Goal: Task Accomplishment & Management: Use online tool/utility

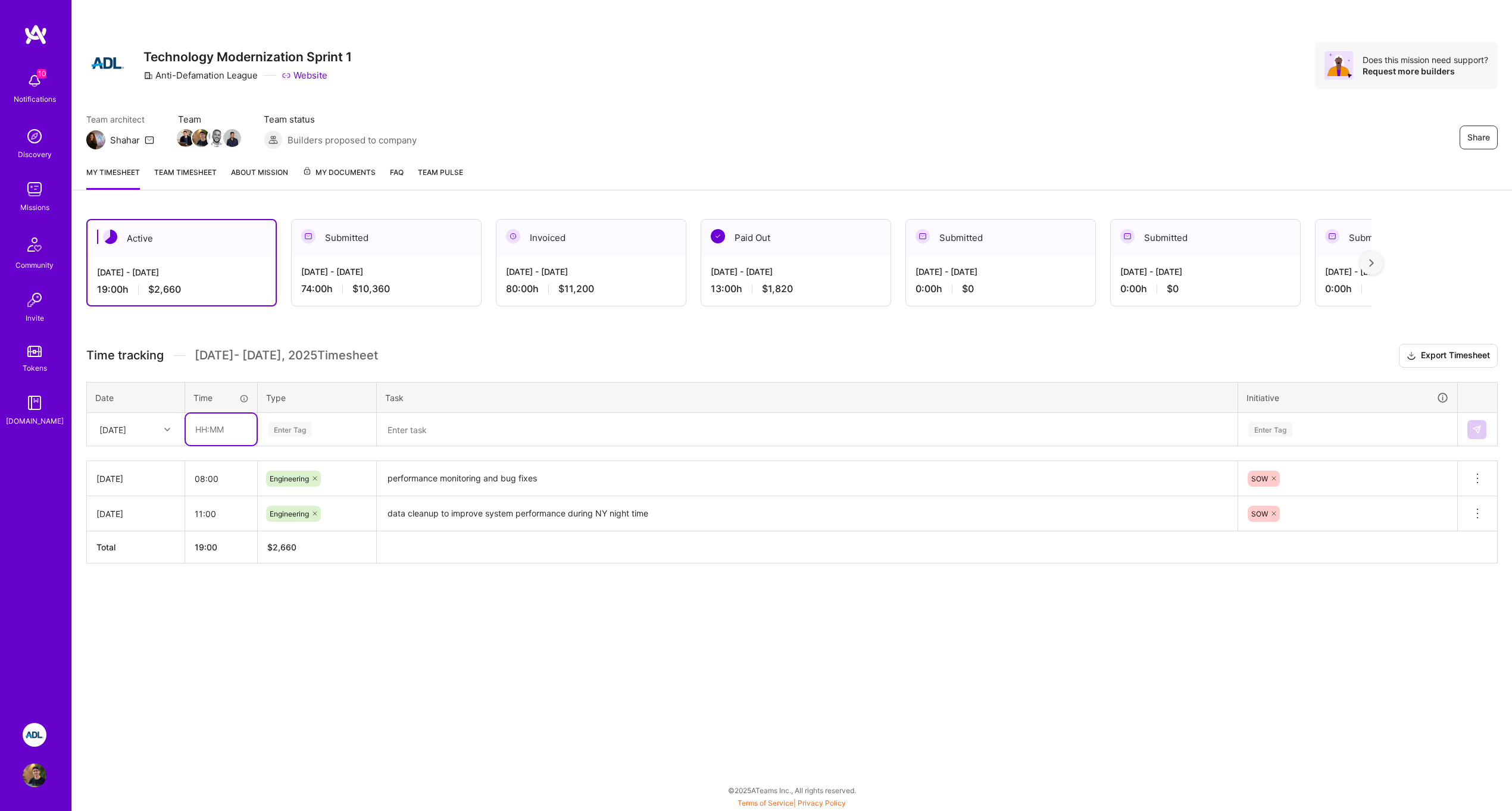
click at [205, 423] on input "text" at bounding box center [221, 429] width 70 height 31
type input "08:00"
click at [277, 432] on div "Enter Tag" at bounding box center [290, 429] width 44 height 18
click at [301, 551] on span "Engineering" at bounding box center [290, 552] width 51 height 16
click at [418, 434] on textarea at bounding box center [806, 429] width 858 height 31
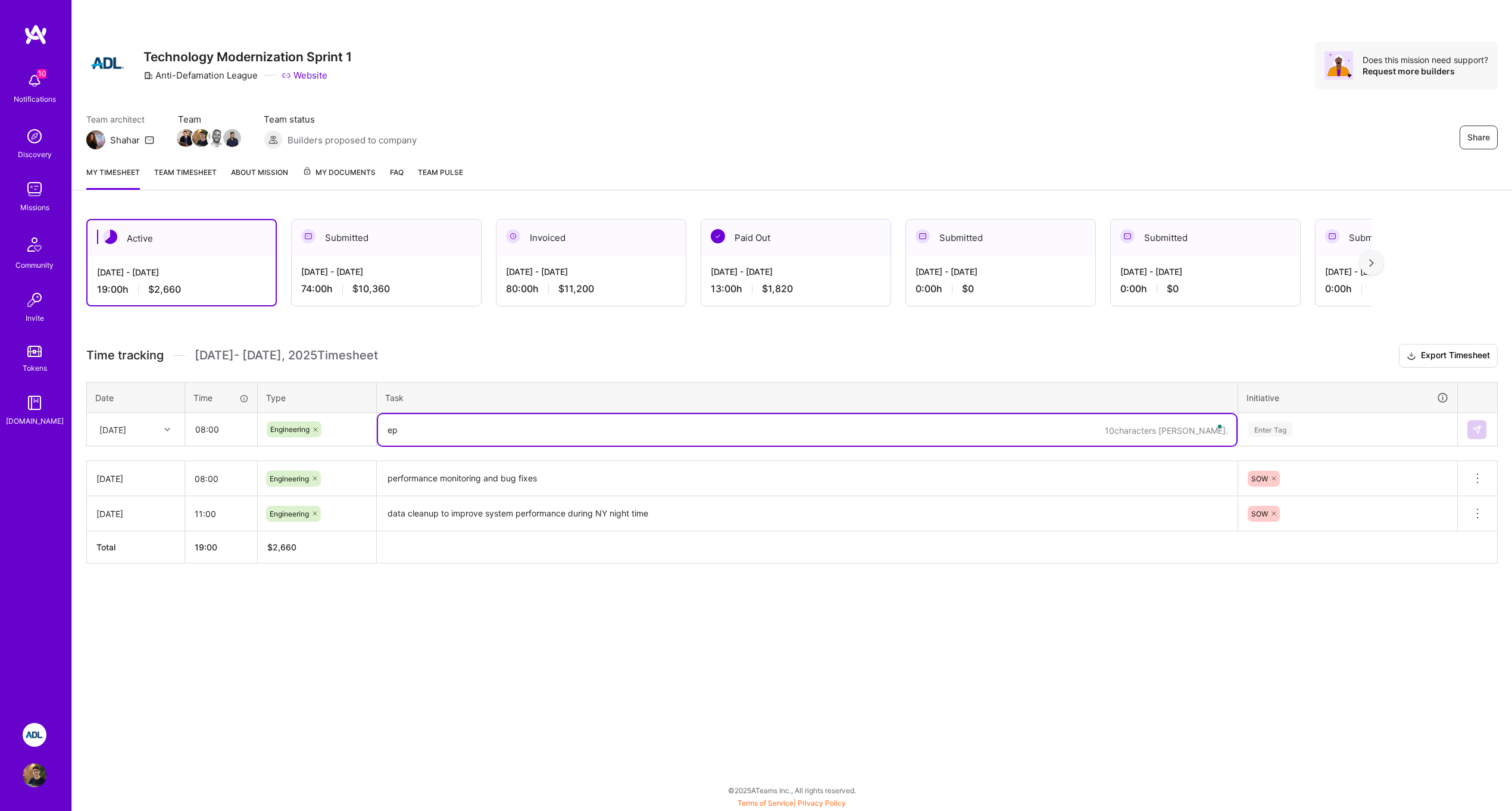
type textarea "e"
type textarea "performance monitoring"
click at [402, 435] on textarea "bug fixes" at bounding box center [806, 429] width 858 height 31
click at [597, 423] on textarea "bug fixes" at bounding box center [806, 429] width 858 height 31
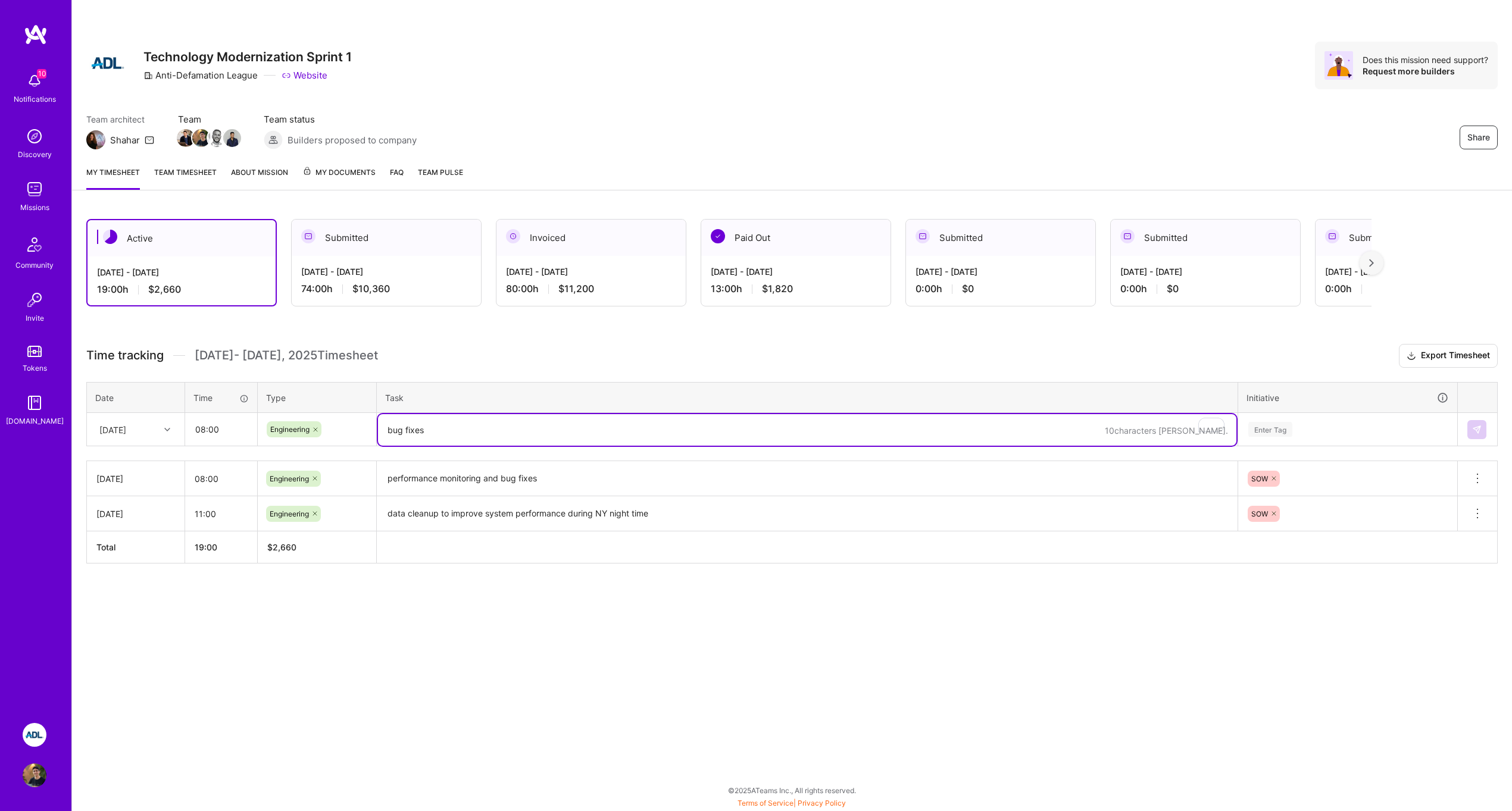
click at [597, 423] on textarea "bug fixes" at bounding box center [806, 429] width 858 height 31
click at [538, 424] on textarea "bug fixes" at bounding box center [806, 429] width 858 height 31
click at [502, 430] on textarea "bug fixes" at bounding box center [806, 429] width 858 height 31
type textarea "bug fixes"
